Goal: Navigation & Orientation: Find specific page/section

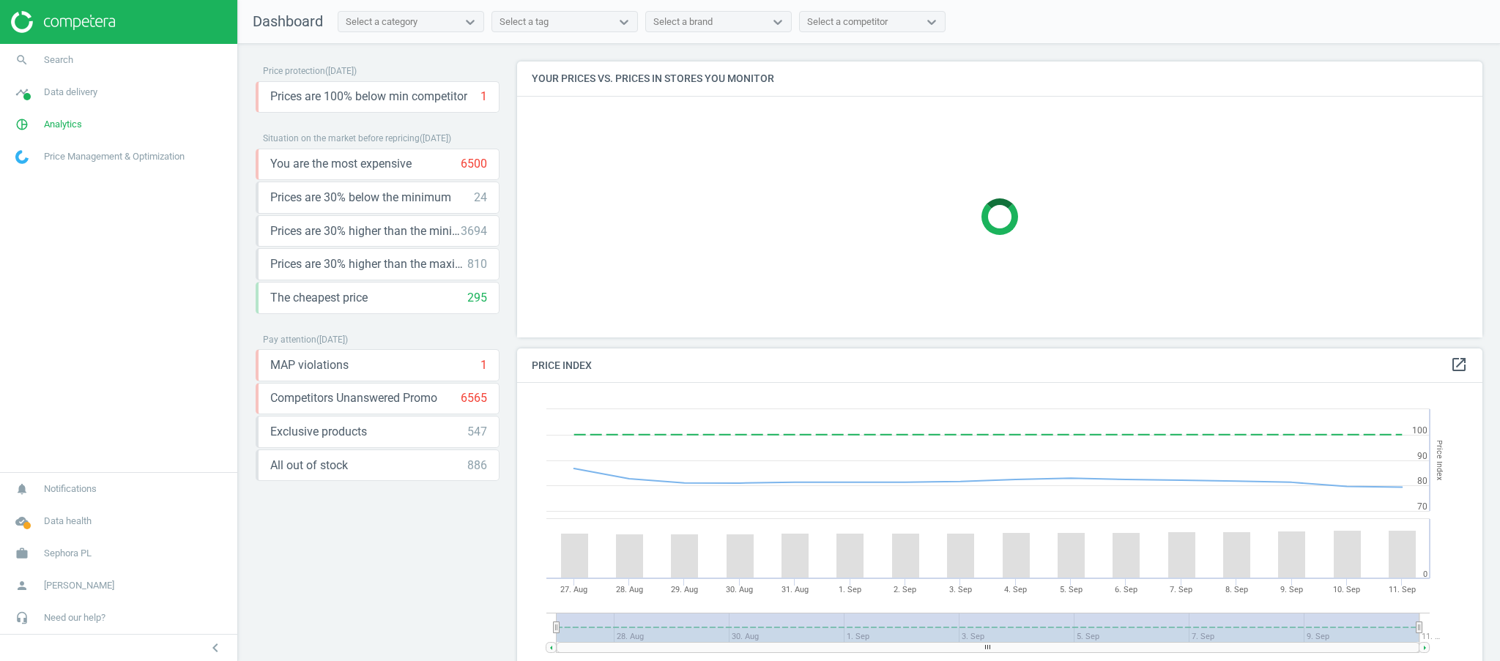
scroll to position [366, 980]
click at [54, 89] on span "Data delivery" at bounding box center [70, 92] width 53 height 13
click at [38, 209] on span "Stores" at bounding box center [28, 213] width 25 height 12
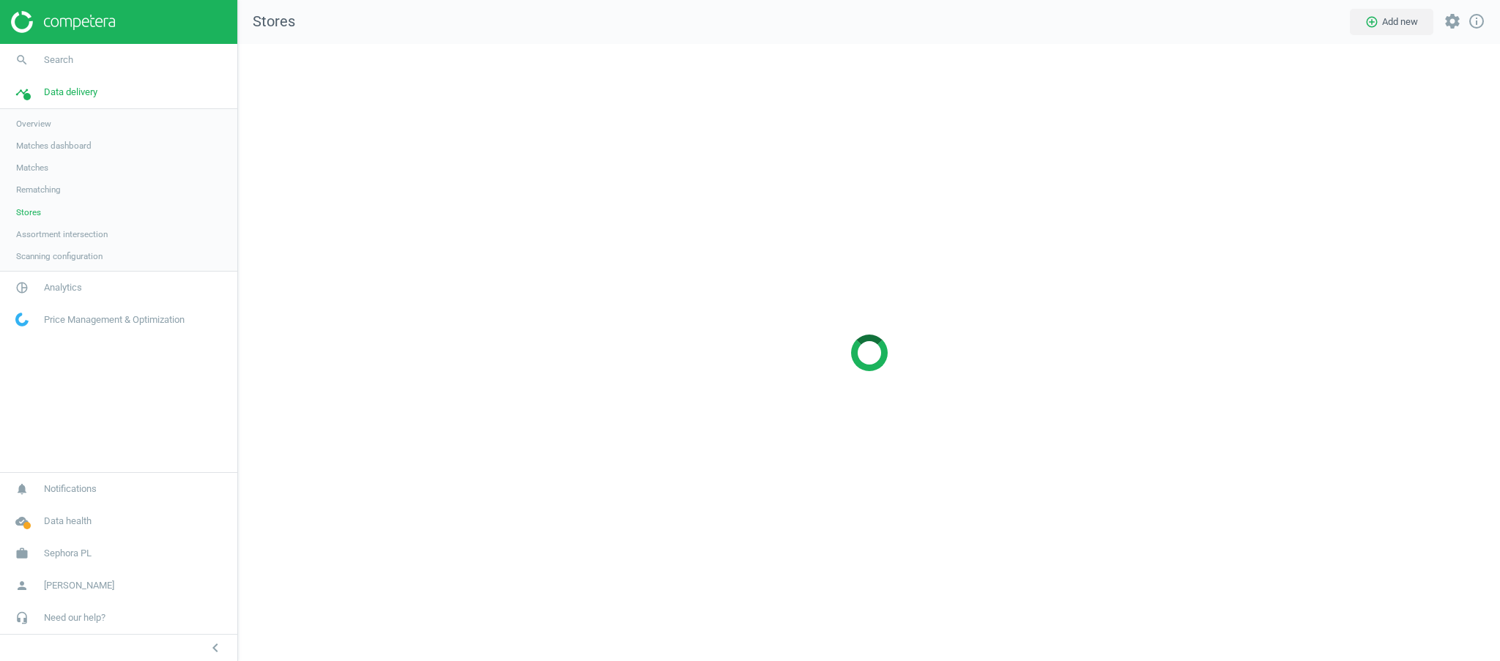
scroll to position [647, 1292]
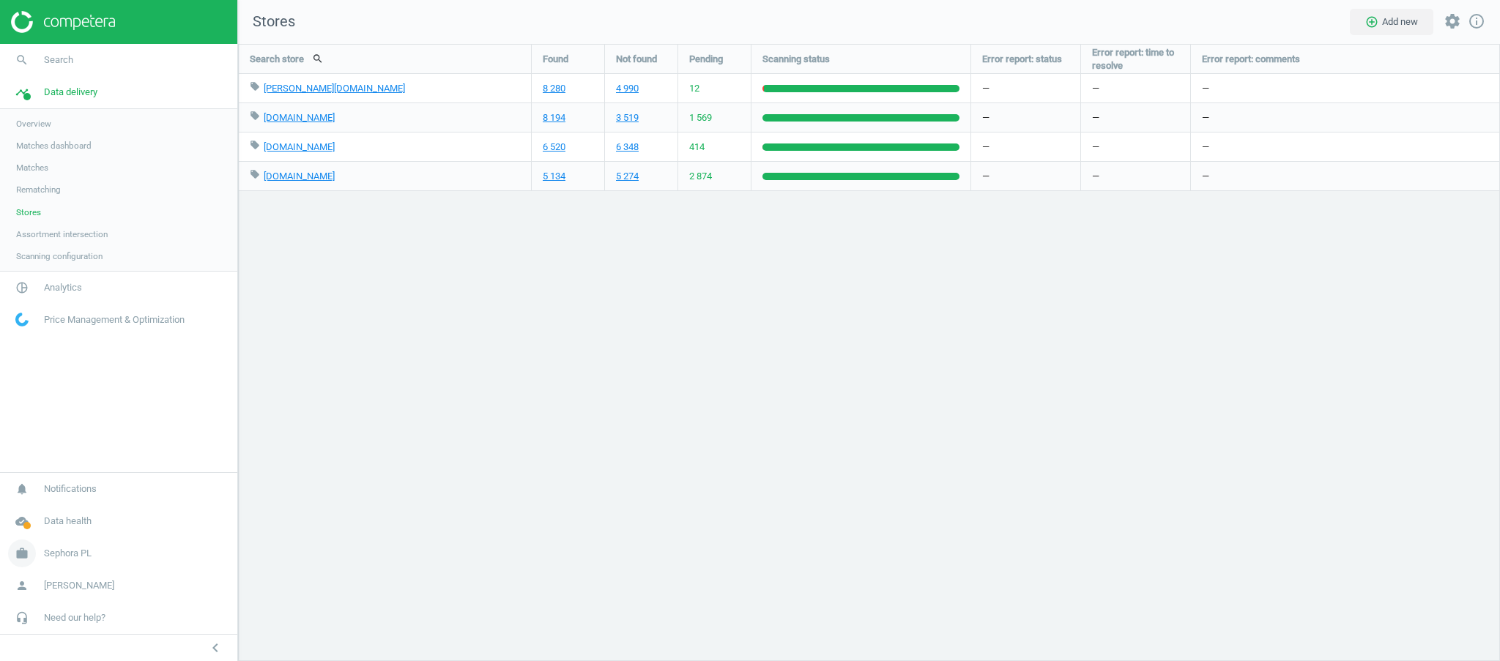
click at [57, 556] on span "Sephora PL" at bounding box center [68, 553] width 48 height 13
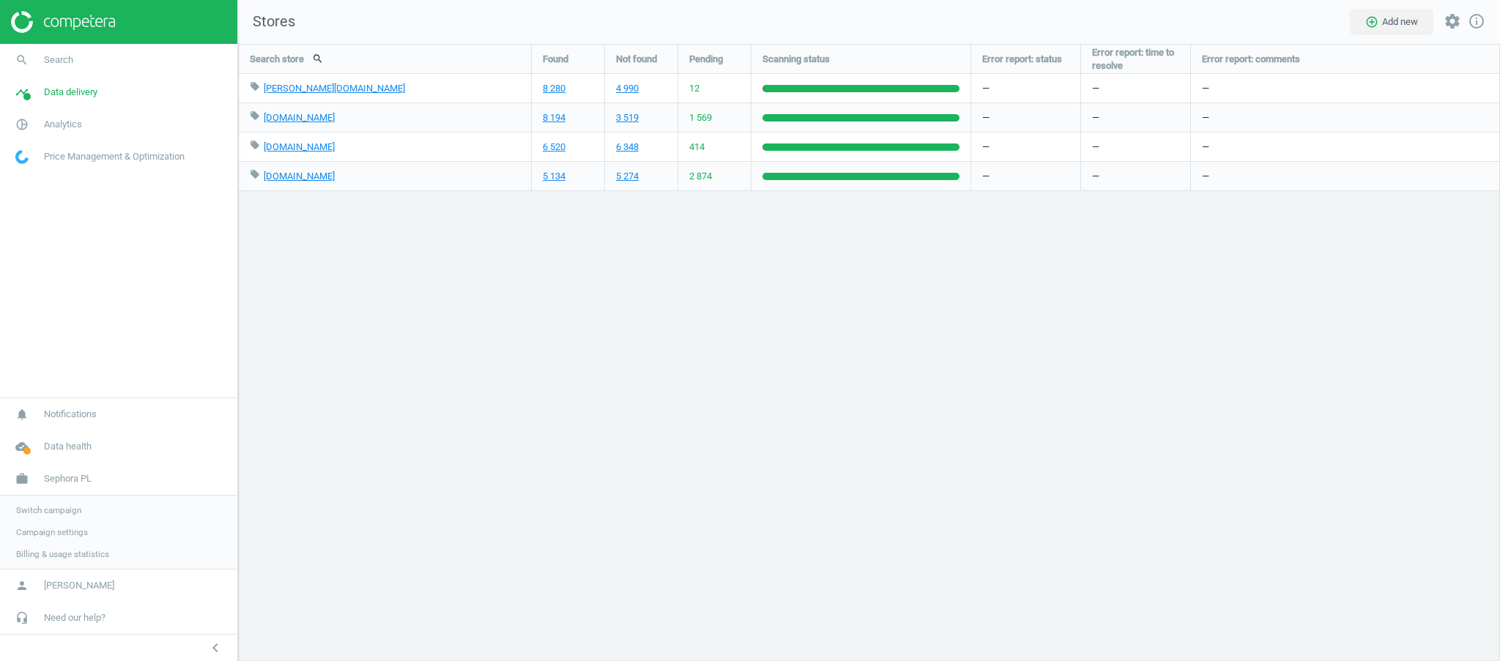
click at [52, 508] on span "Switch campaign" at bounding box center [48, 511] width 65 height 12
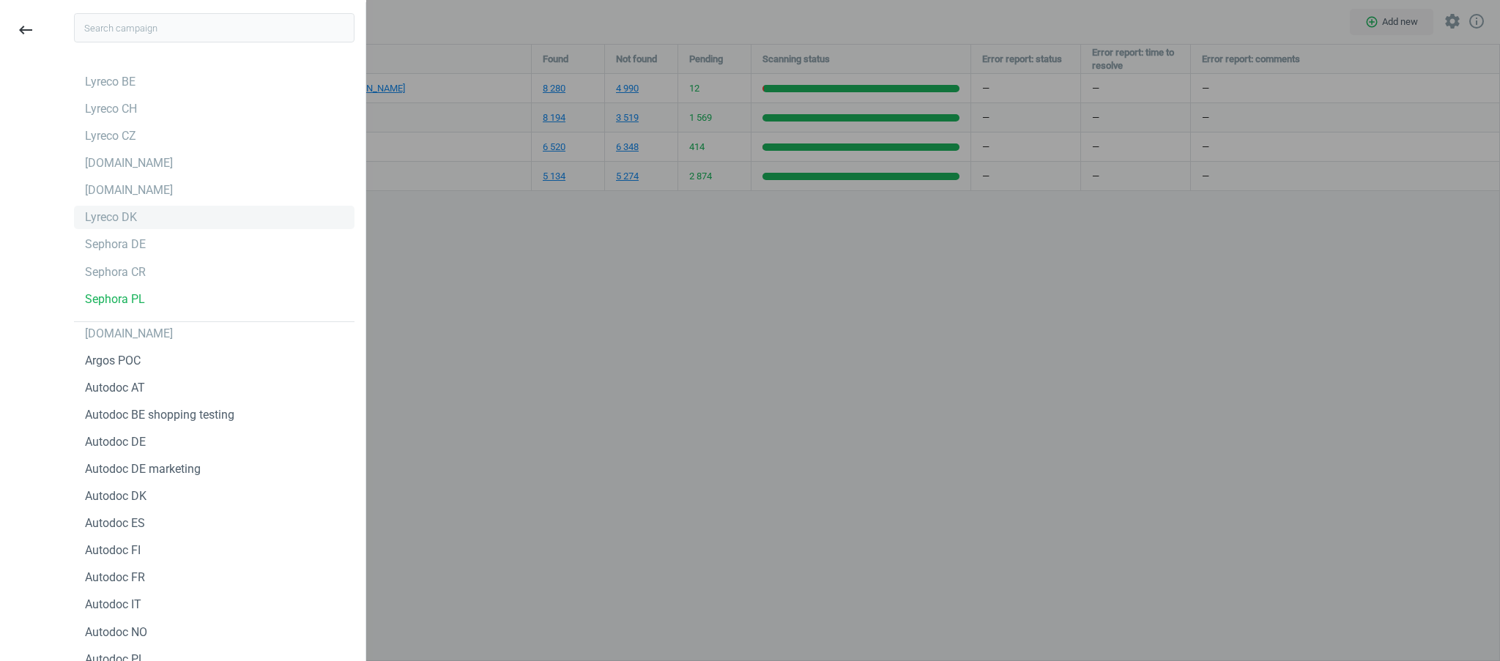
click at [112, 220] on div "Lyreco DK" at bounding box center [111, 217] width 52 height 16
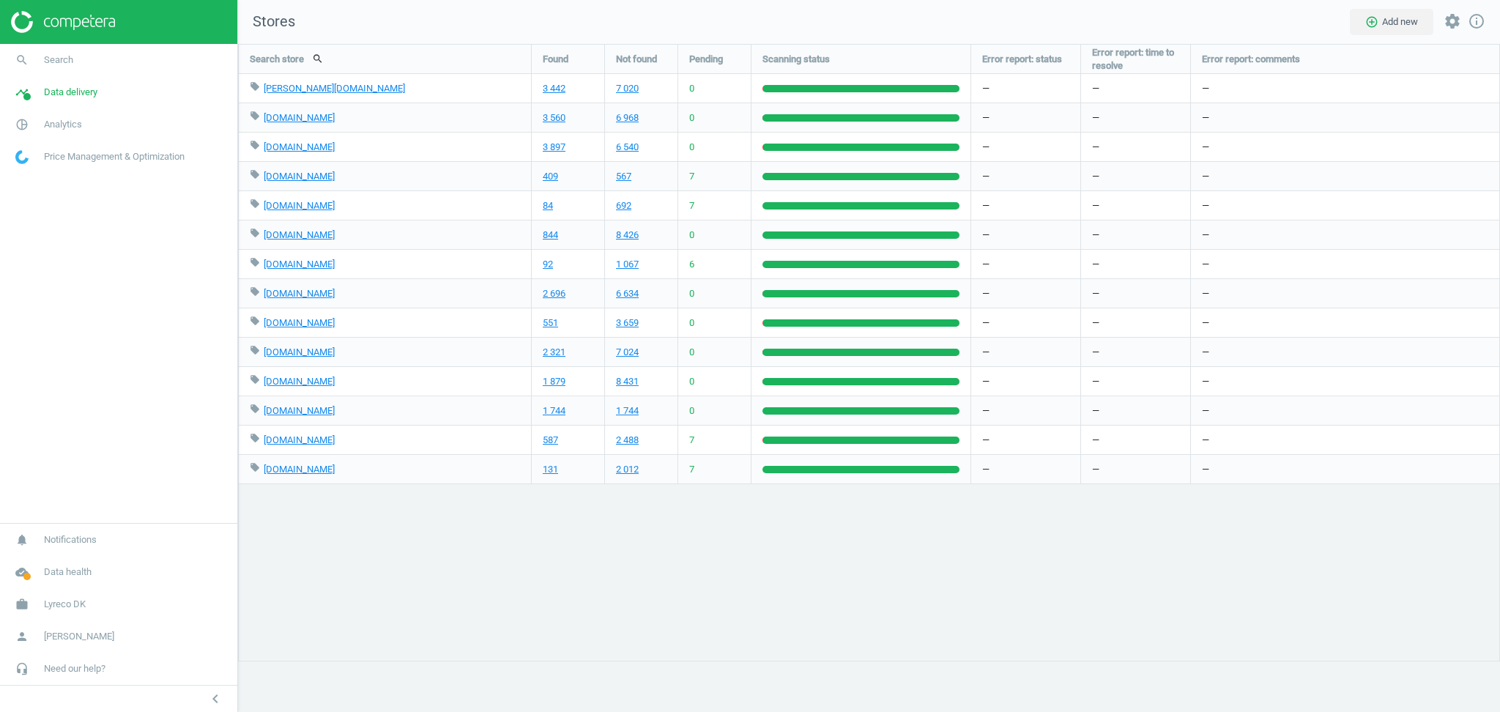
scroll to position [698, 1292]
